Goal: Check status

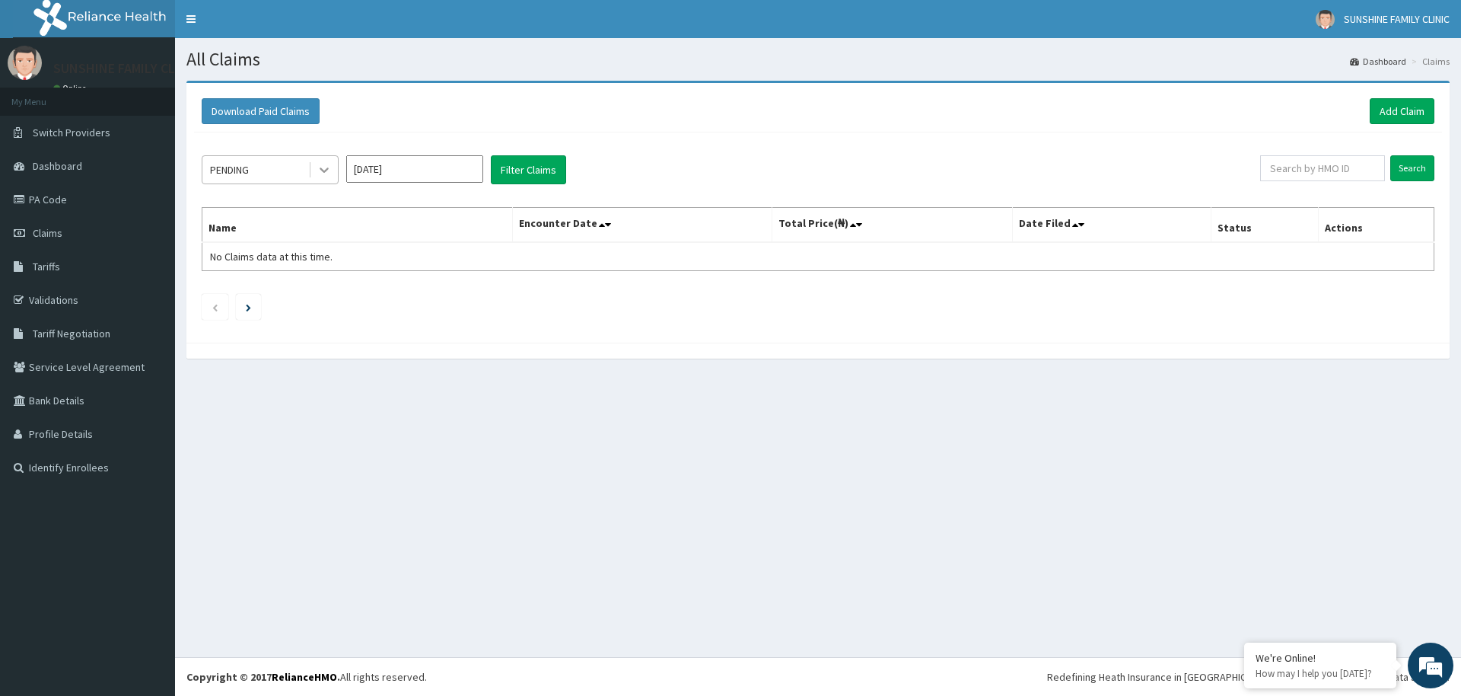
click at [316, 165] on div at bounding box center [324, 169] width 27 height 27
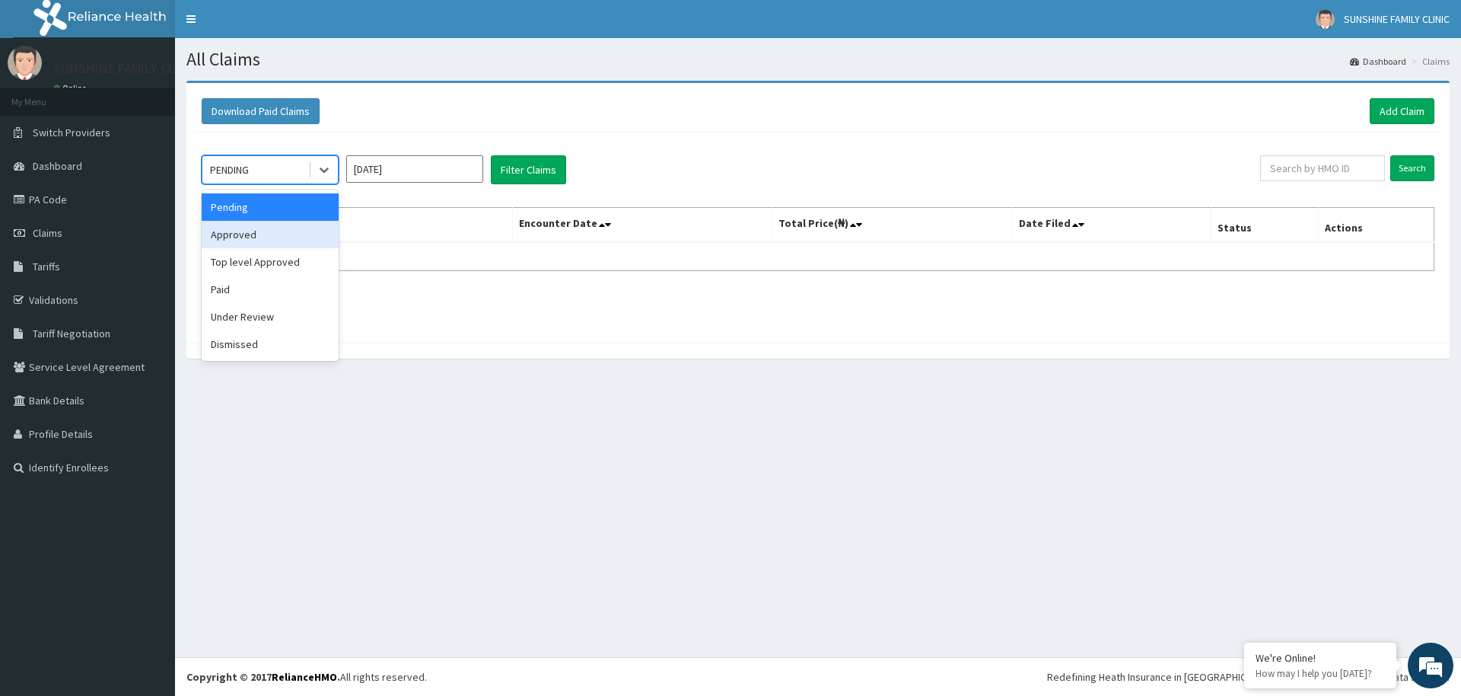
click at [237, 237] on div "Approved" at bounding box center [270, 234] width 137 height 27
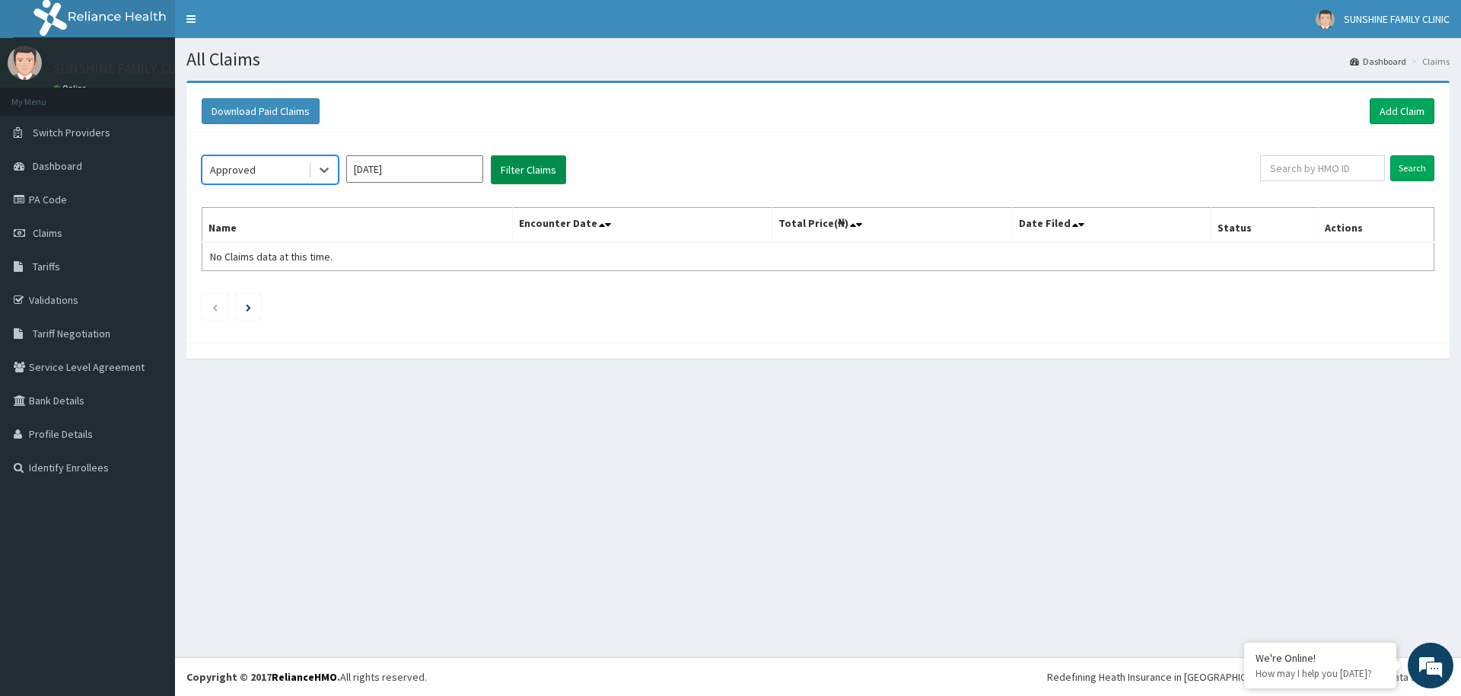
click at [522, 168] on button "Filter Claims" at bounding box center [528, 169] width 75 height 29
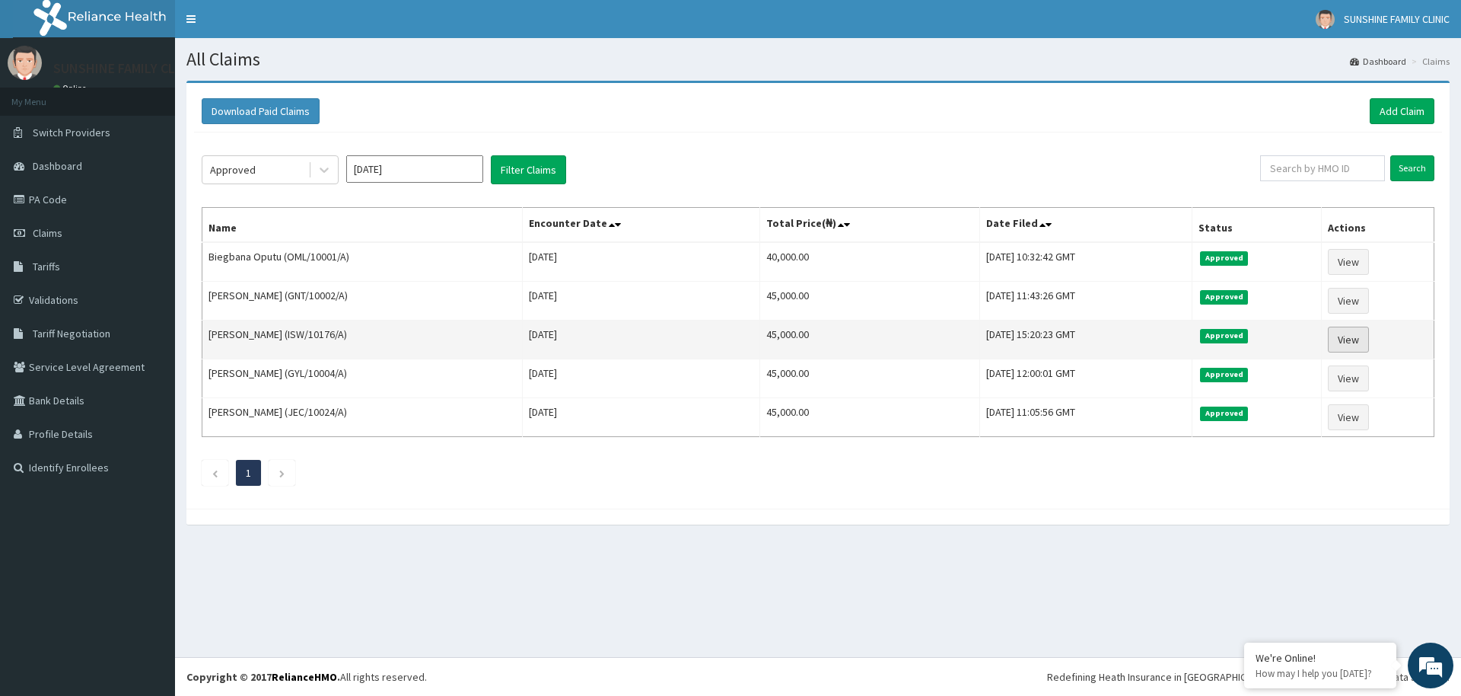
click at [1363, 336] on link "View" at bounding box center [1348, 340] width 41 height 26
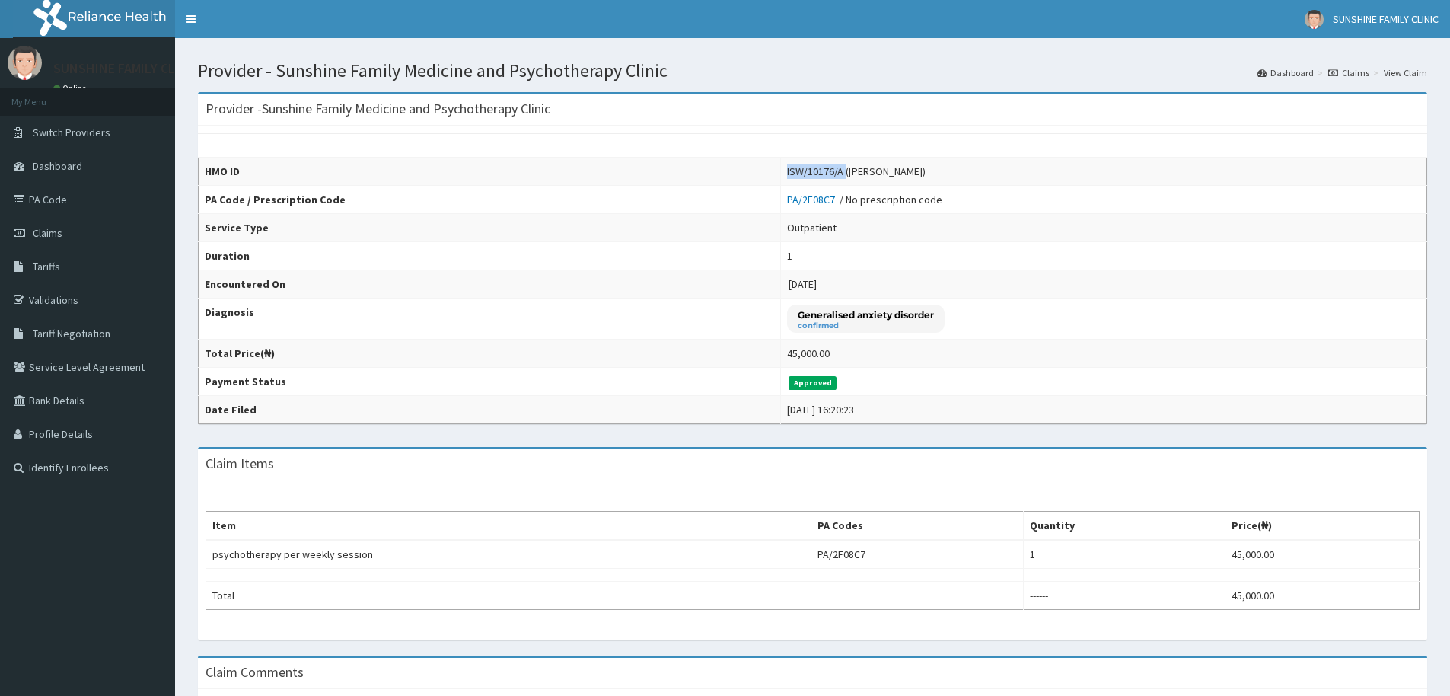
drag, startPoint x: 760, startPoint y: 168, endPoint x: 820, endPoint y: 178, distance: 60.9
click at [820, 178] on td "ISW/10176/A (Ogochukwu Illoh)" at bounding box center [1104, 172] width 646 height 28
copy div "ISW/10176/A"
click at [56, 246] on link "Claims" at bounding box center [87, 232] width 175 height 33
